Goal: Navigation & Orientation: Find specific page/section

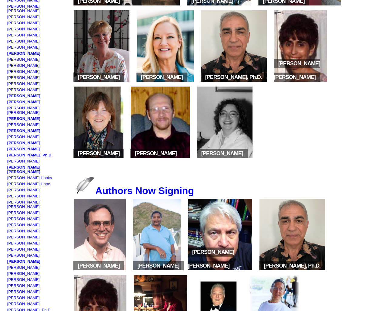
scroll to position [407, 0]
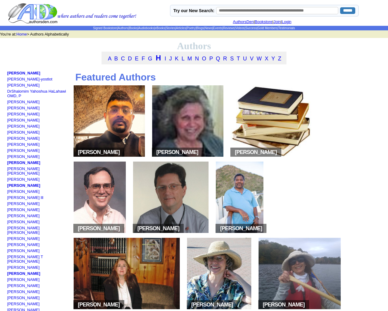
scroll to position [407, 0]
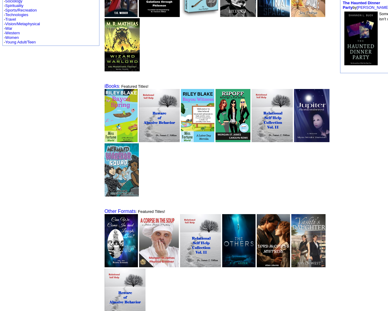
scroll to position [370, 0]
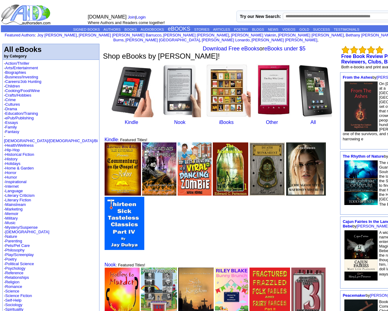
scroll to position [370, 0]
